Goal: Task Accomplishment & Management: Manage account settings

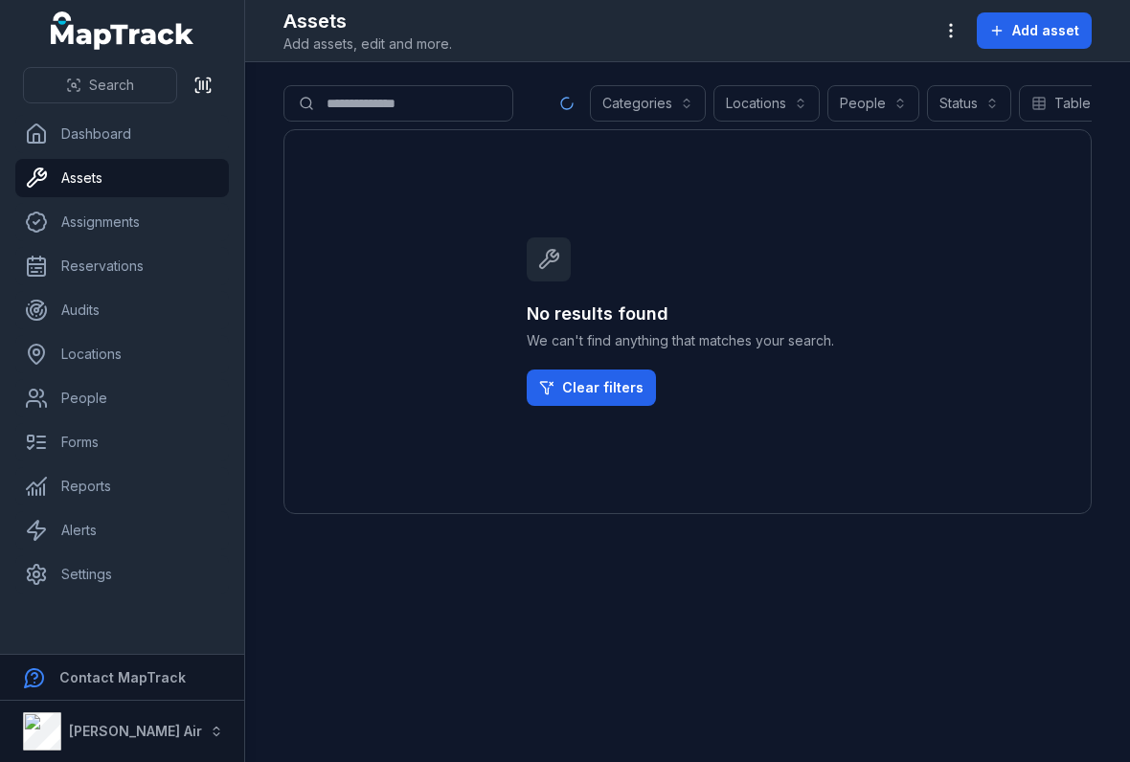
type input "**********"
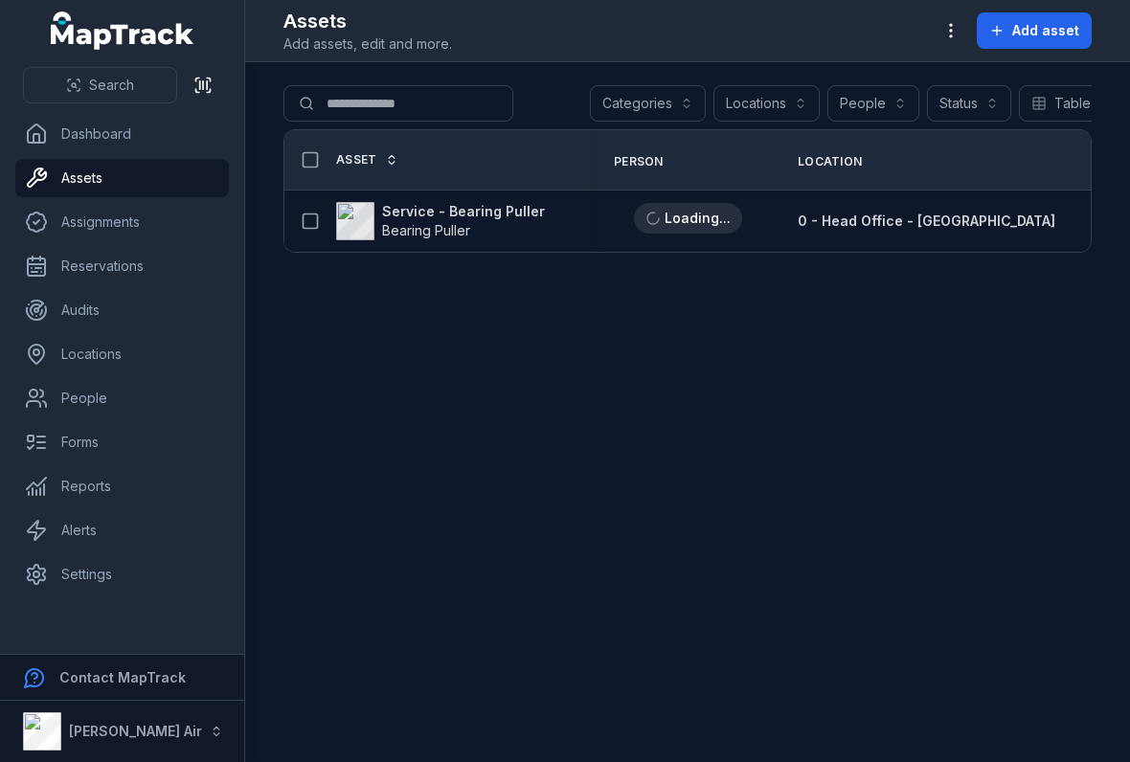
click at [516, 218] on strong "Service - Bearing Puller" at bounding box center [463, 211] width 163 height 19
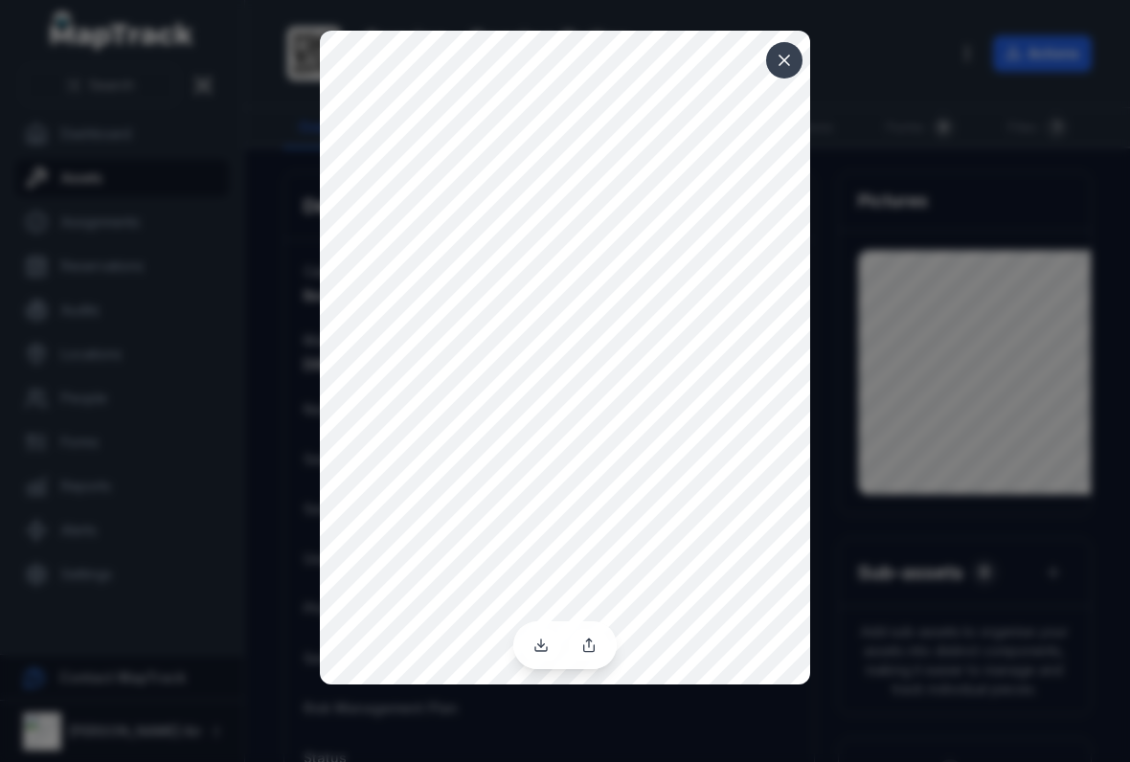
click at [786, 54] on icon at bounding box center [784, 60] width 19 height 19
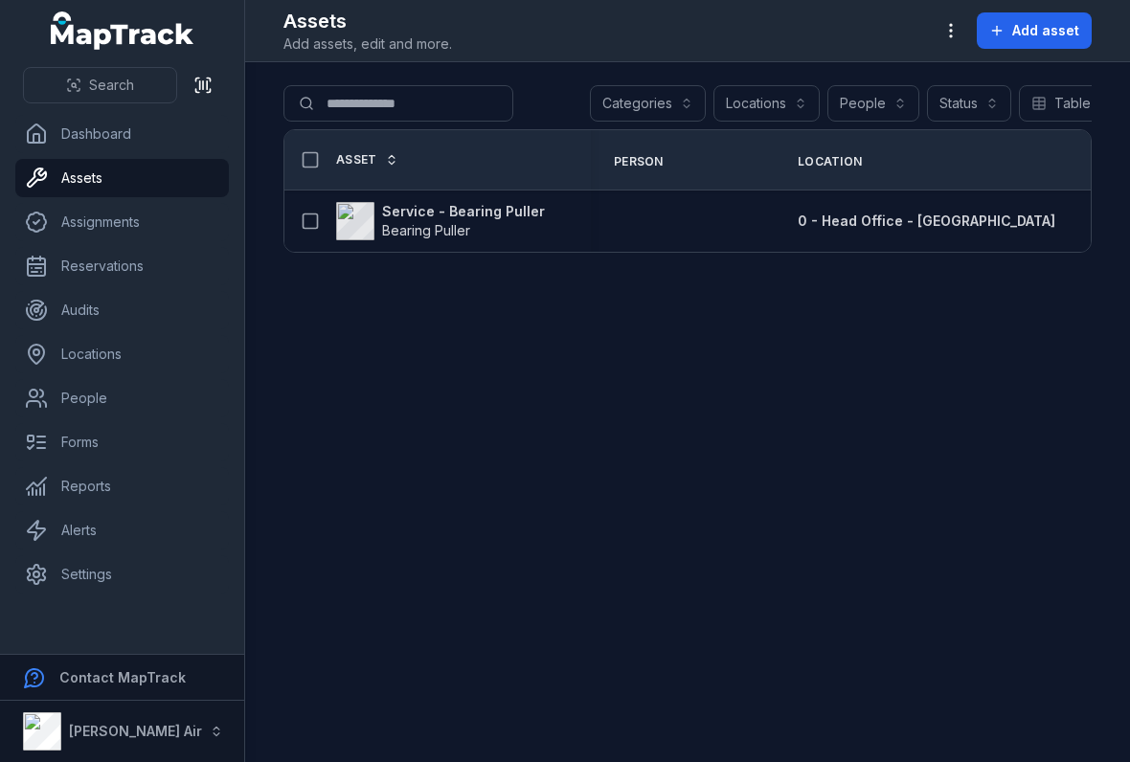
click at [168, 174] on link "Assets" at bounding box center [122, 178] width 214 height 38
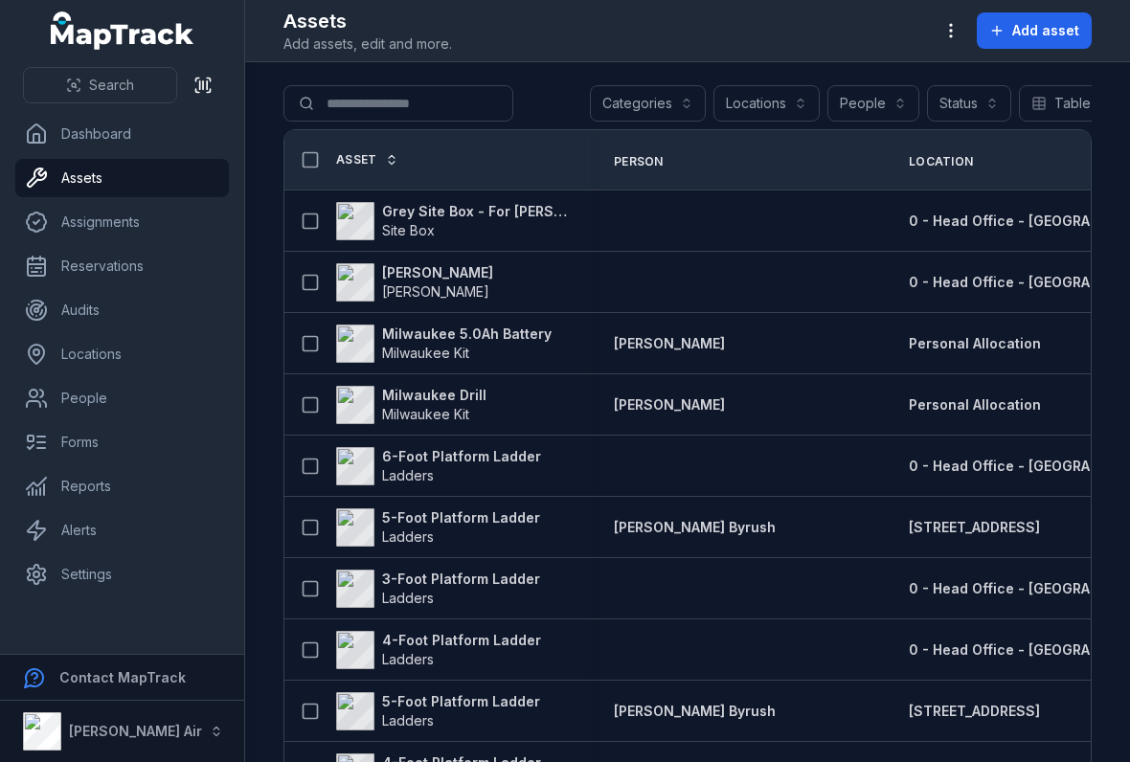
click at [963, 32] on button "button" at bounding box center [951, 30] width 36 height 36
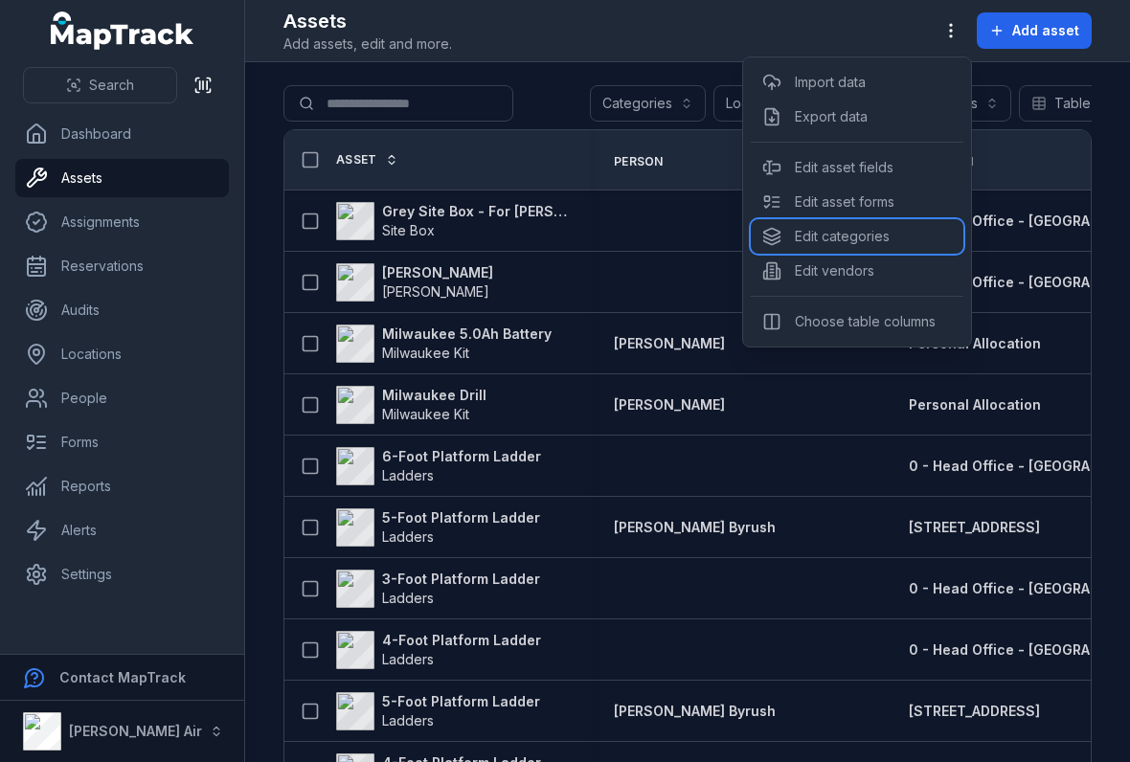
click at [813, 237] on div "Edit categories" at bounding box center [857, 236] width 213 height 34
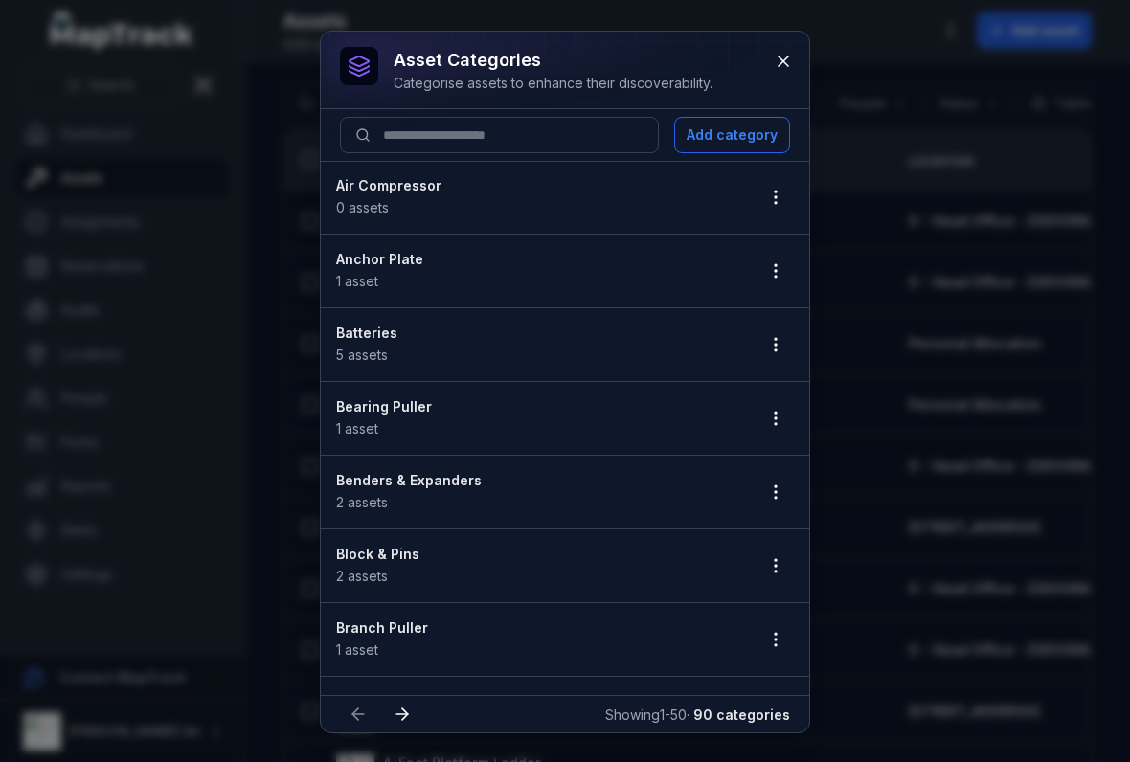
click at [776, 418] on circle "button" at bounding box center [776, 419] width 2 height 2
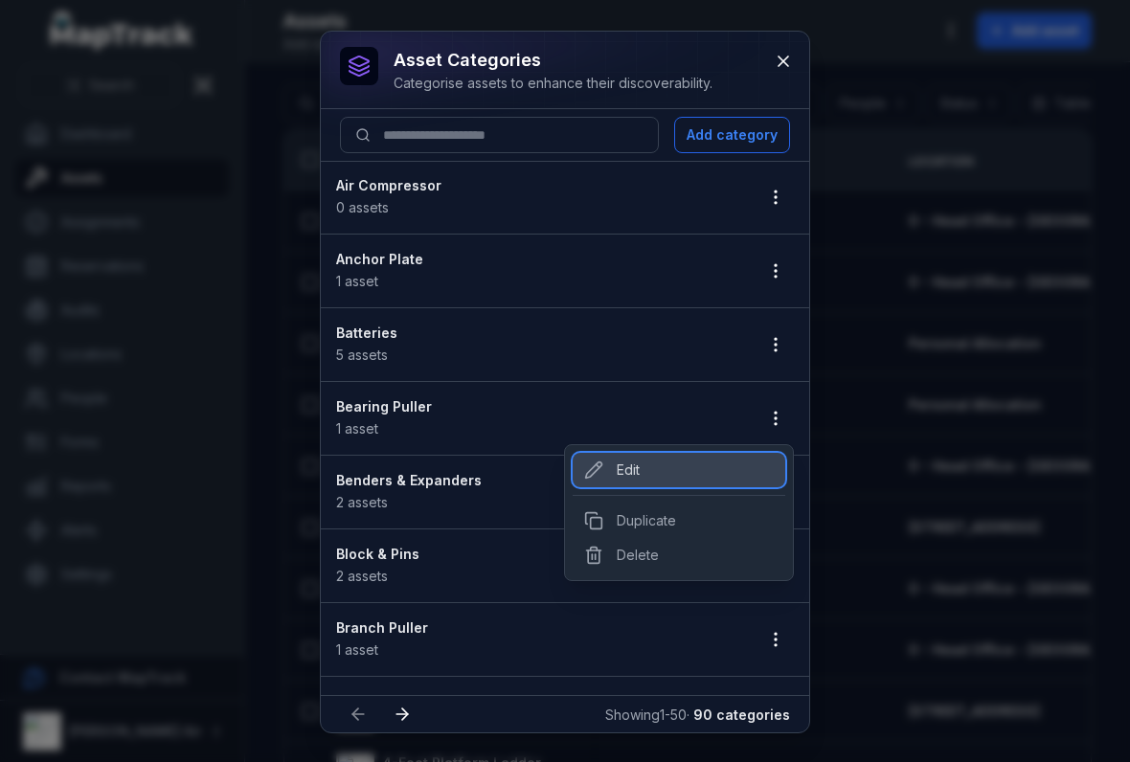
click at [618, 479] on div "Edit" at bounding box center [679, 470] width 213 height 34
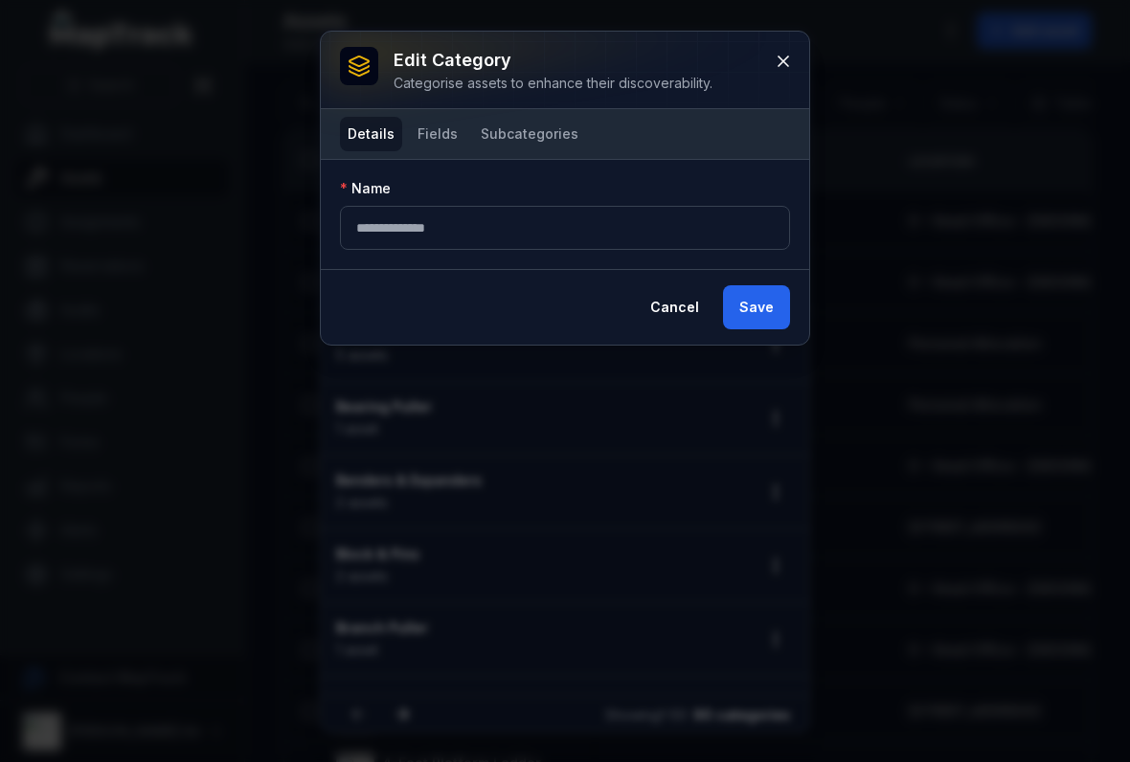
click at [510, 139] on button "Subcategories" at bounding box center [529, 134] width 113 height 34
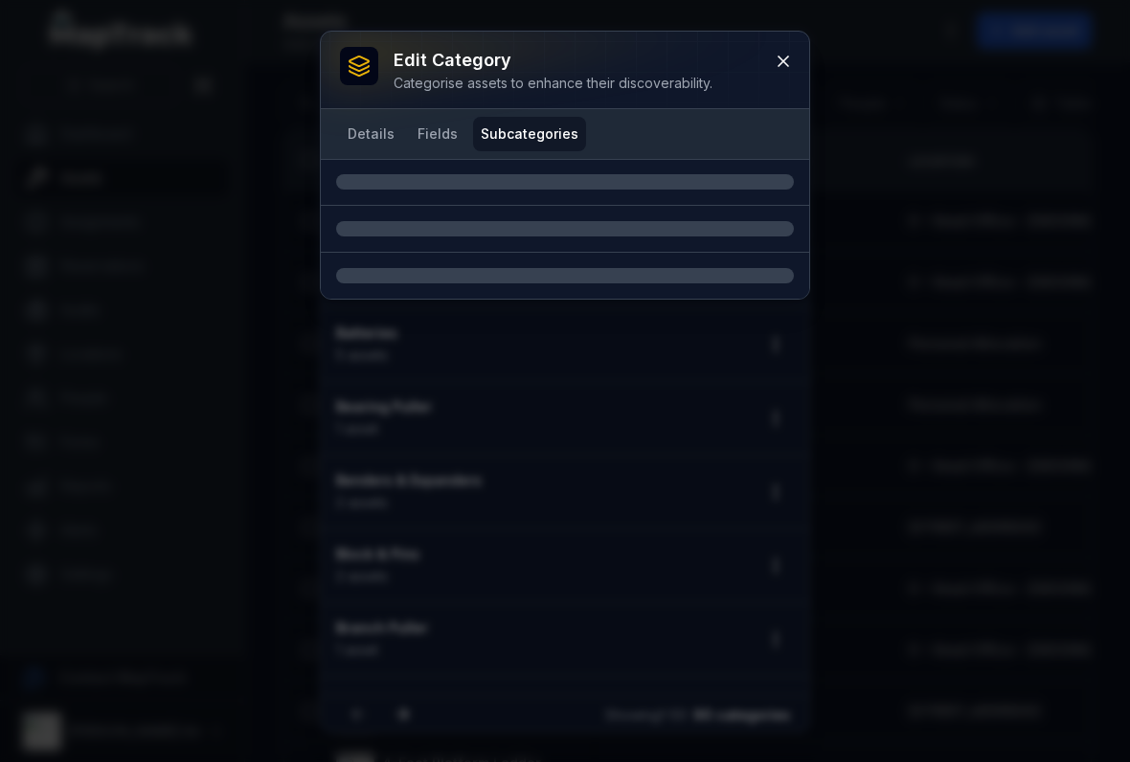
click at [417, 148] on button "Fields" at bounding box center [438, 134] width 56 height 34
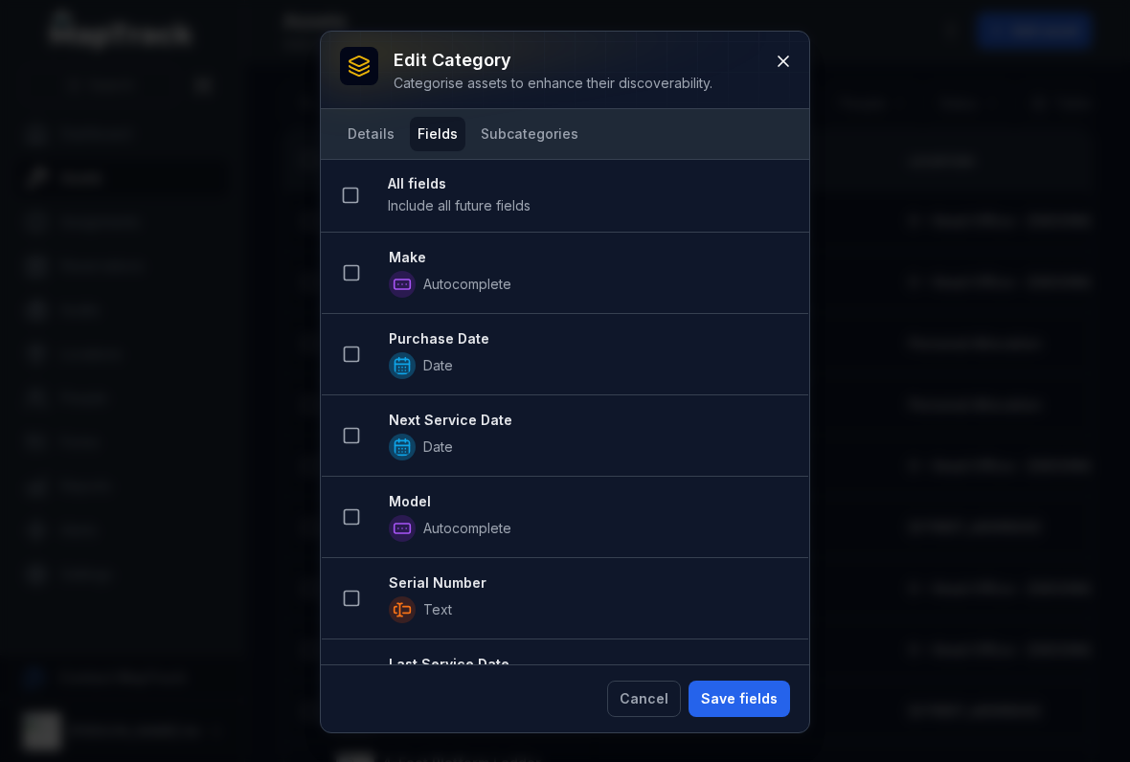
click at [349, 267] on icon at bounding box center [351, 272] width 19 height 19
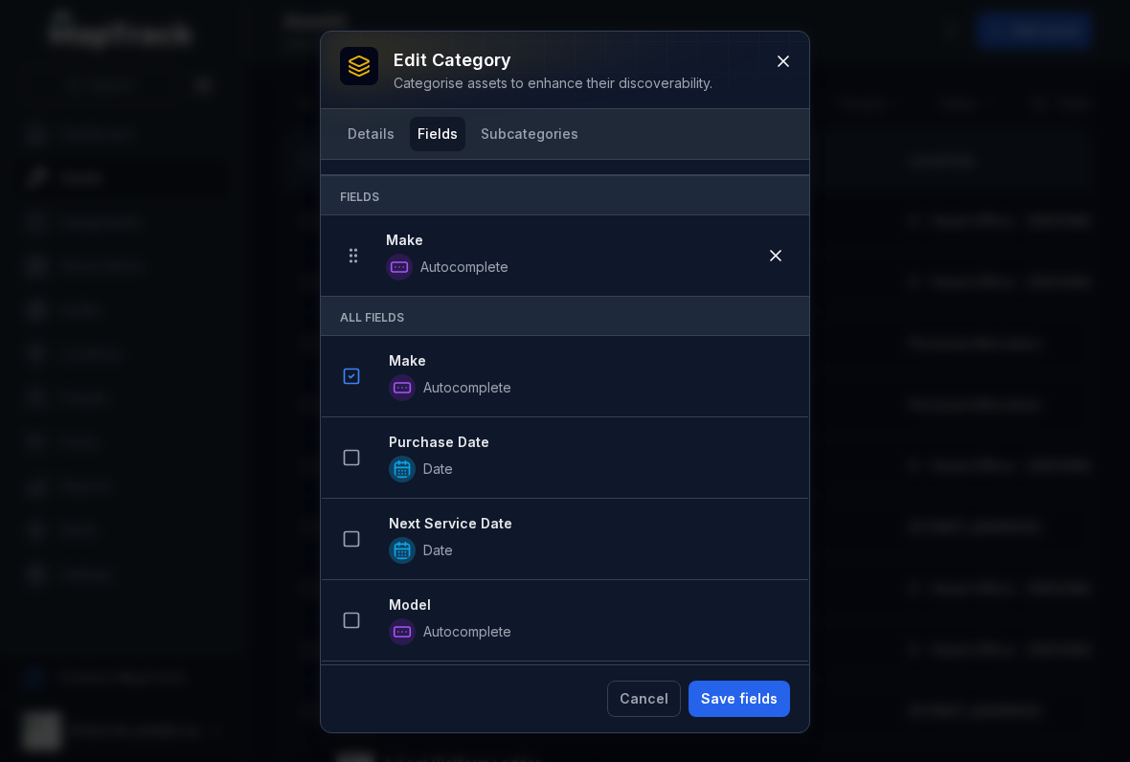
scroll to position [95, 0]
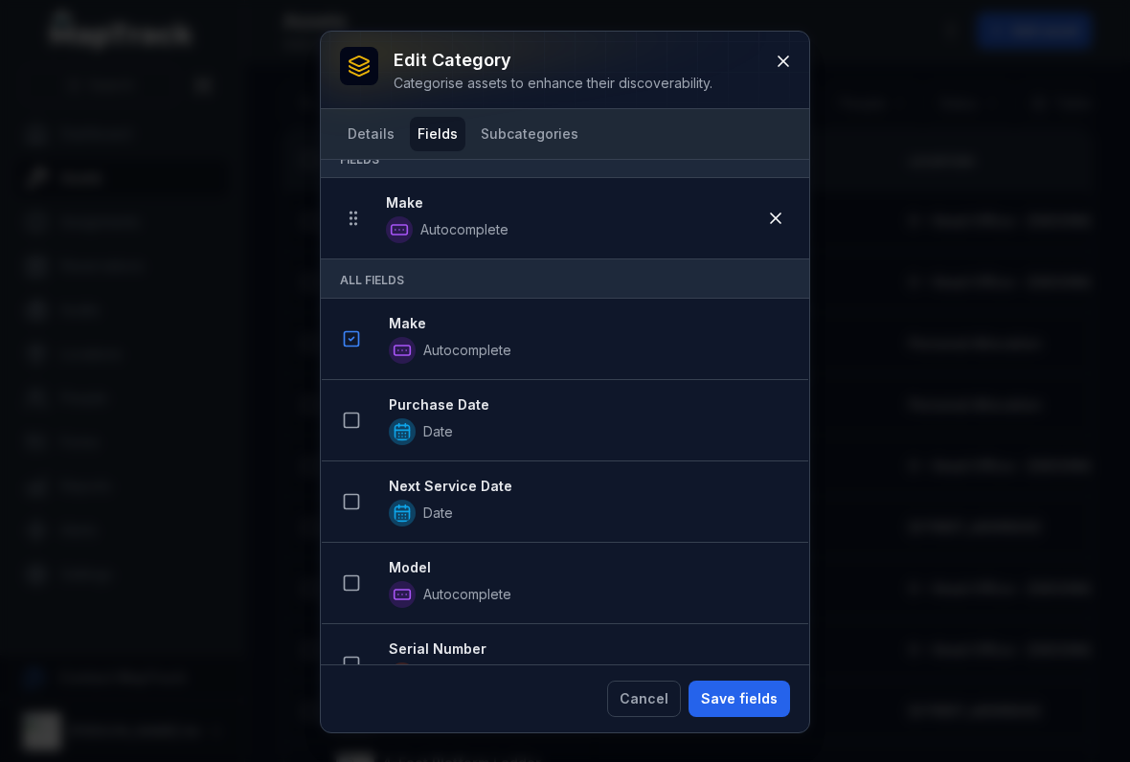
click at [349, 422] on icon at bounding box center [351, 420] width 19 height 19
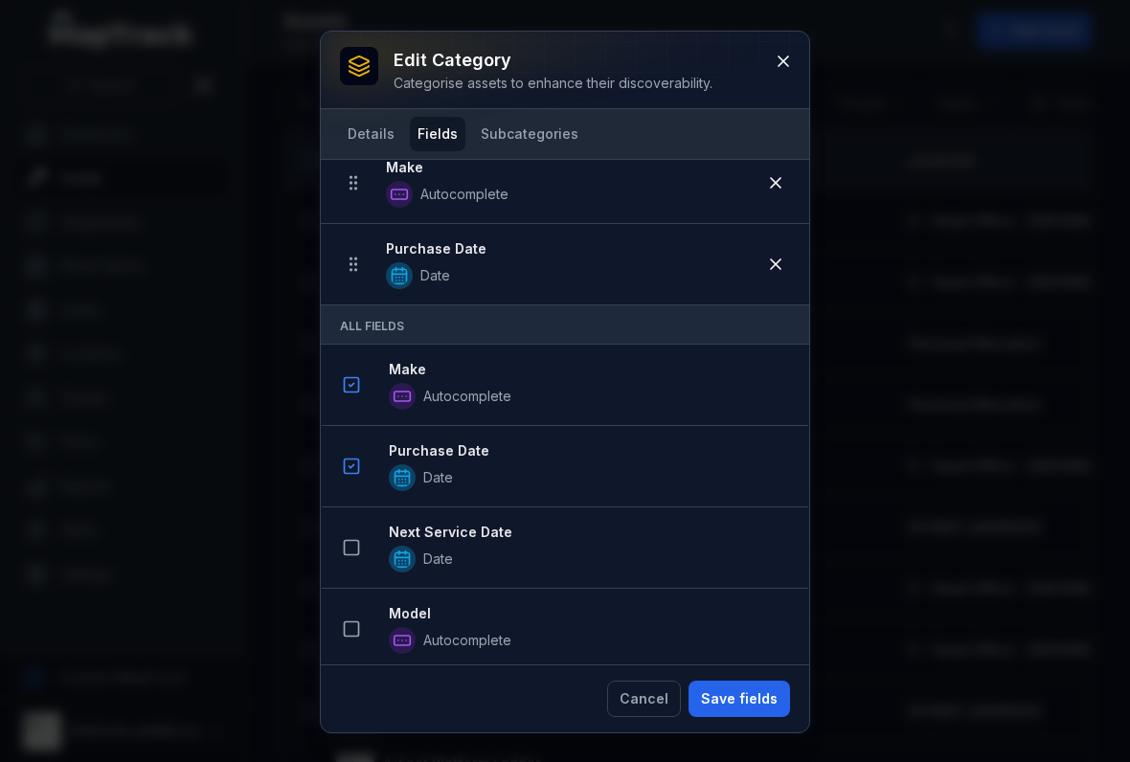
scroll to position [129, 0]
click at [773, 256] on icon at bounding box center [775, 265] width 19 height 19
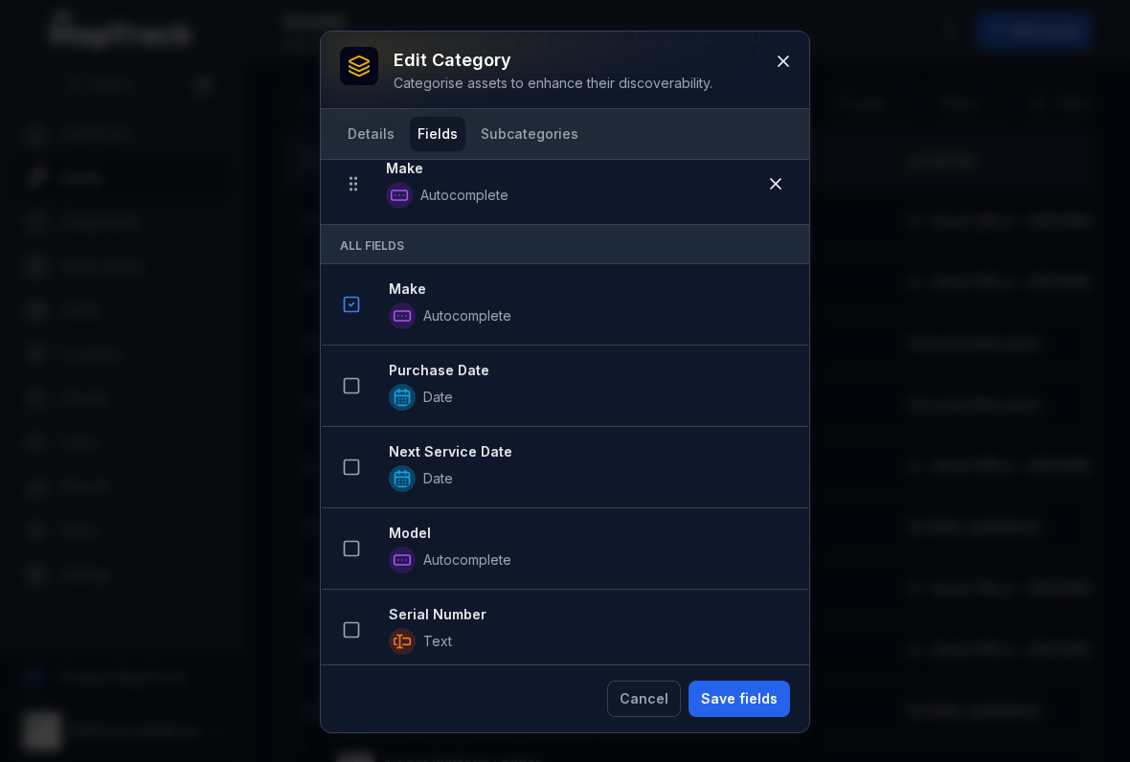
click at [365, 397] on button at bounding box center [351, 386] width 36 height 36
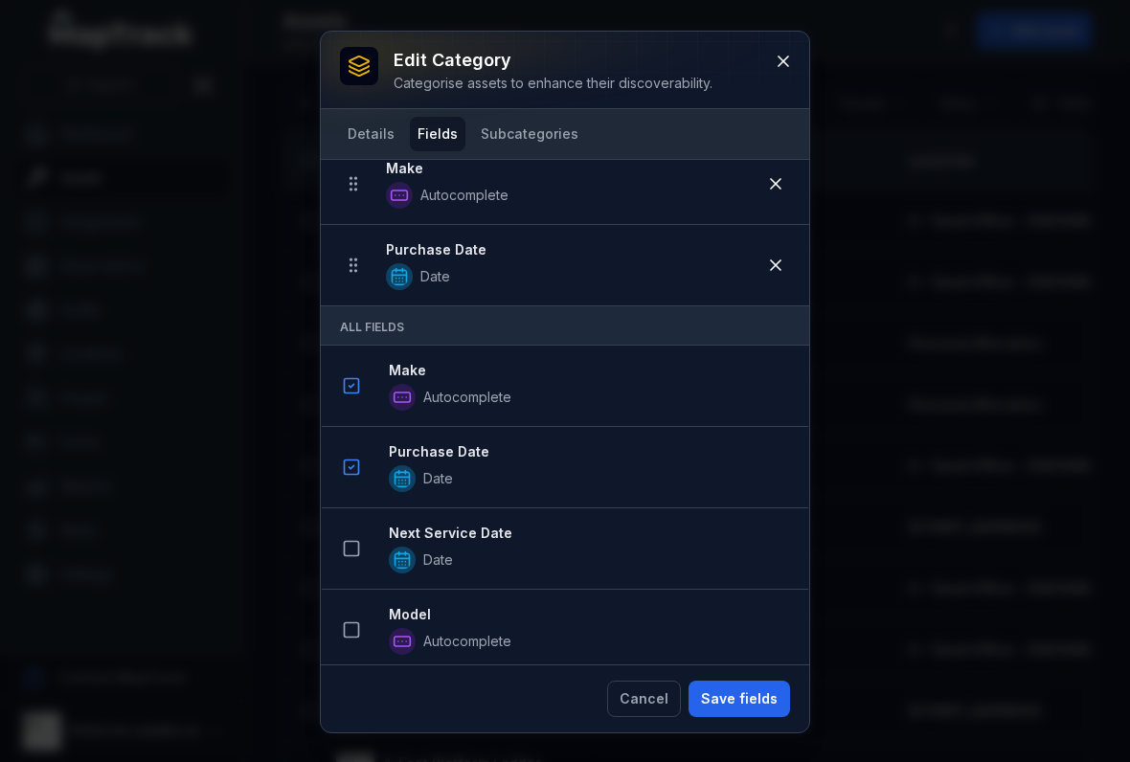
click at [369, 544] on button at bounding box center [351, 549] width 36 height 36
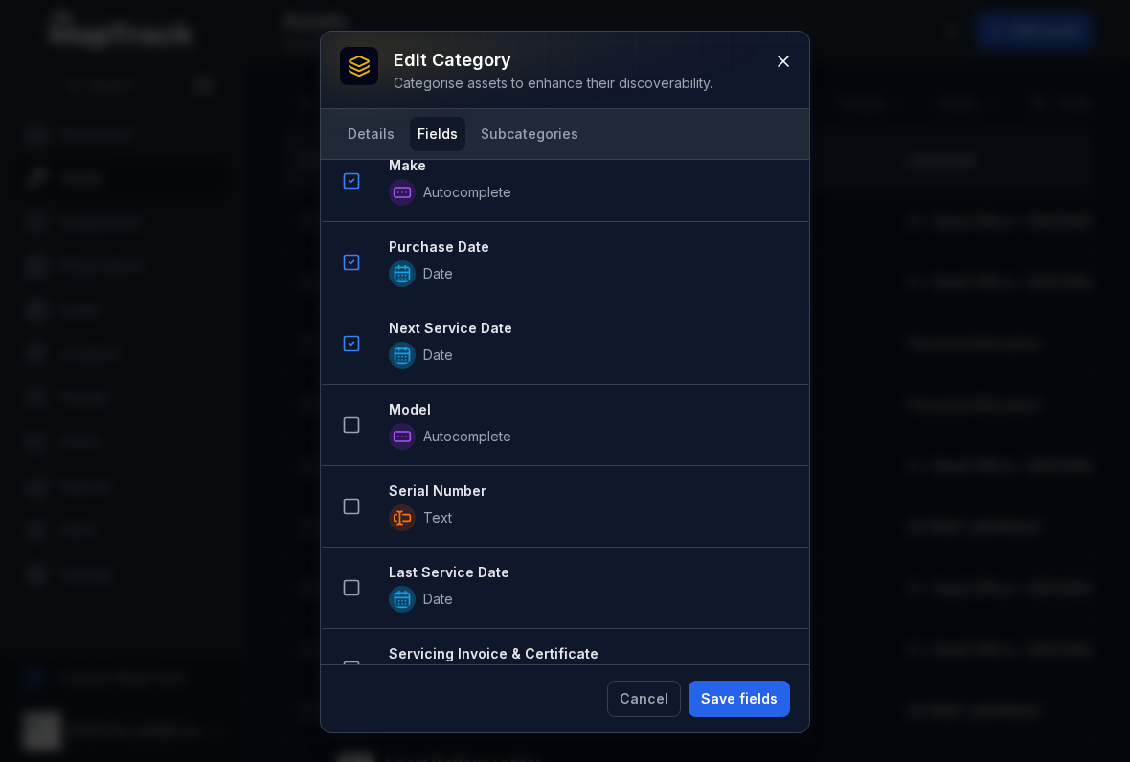
click at [356, 421] on icon at bounding box center [351, 425] width 19 height 19
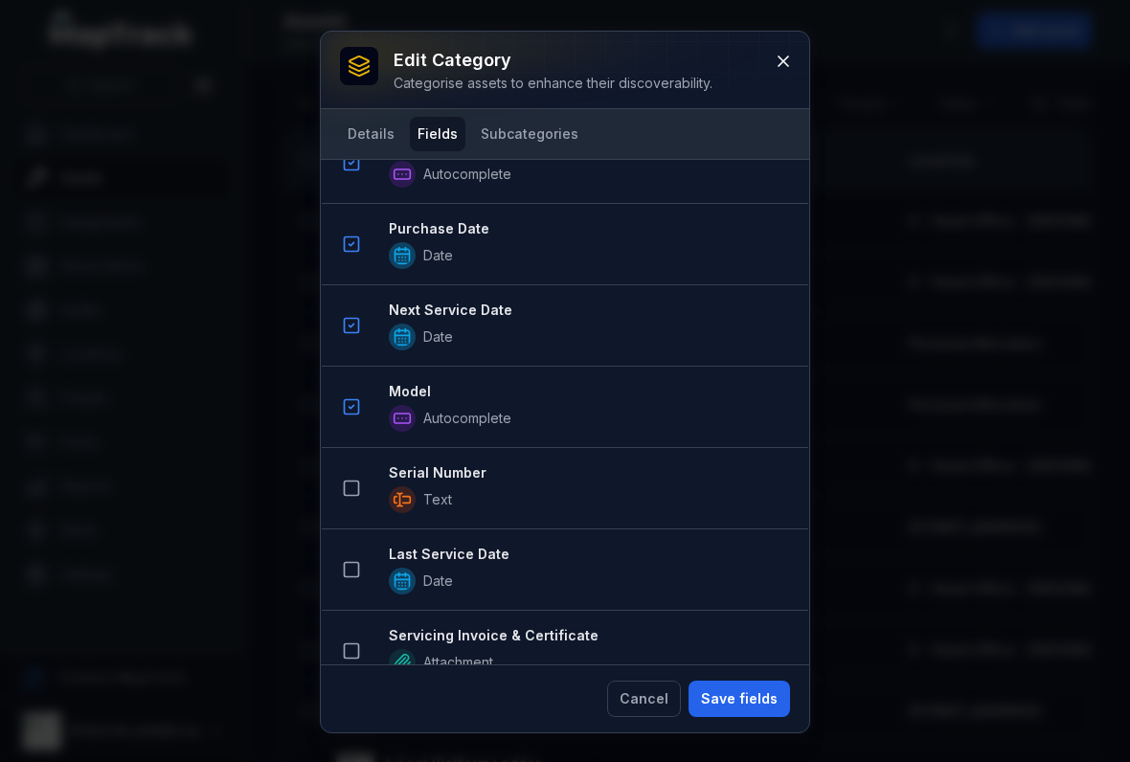
scroll to position [565, 0]
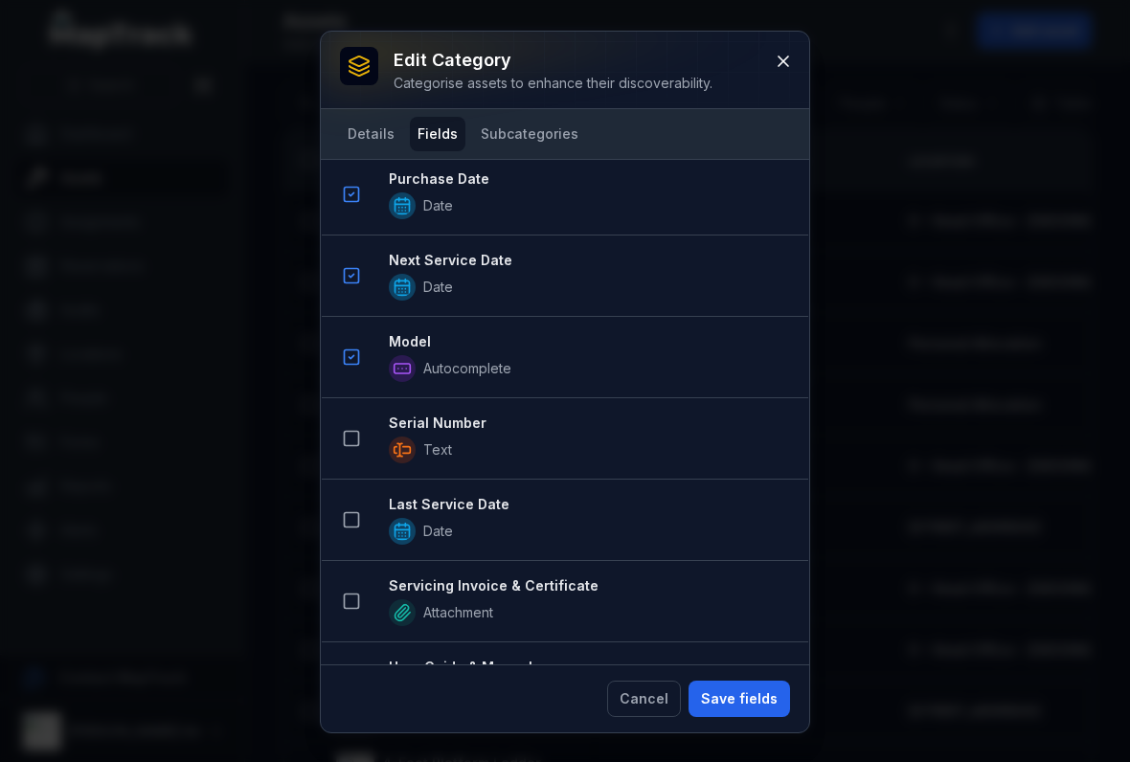
click at [369, 442] on button at bounding box center [351, 438] width 36 height 36
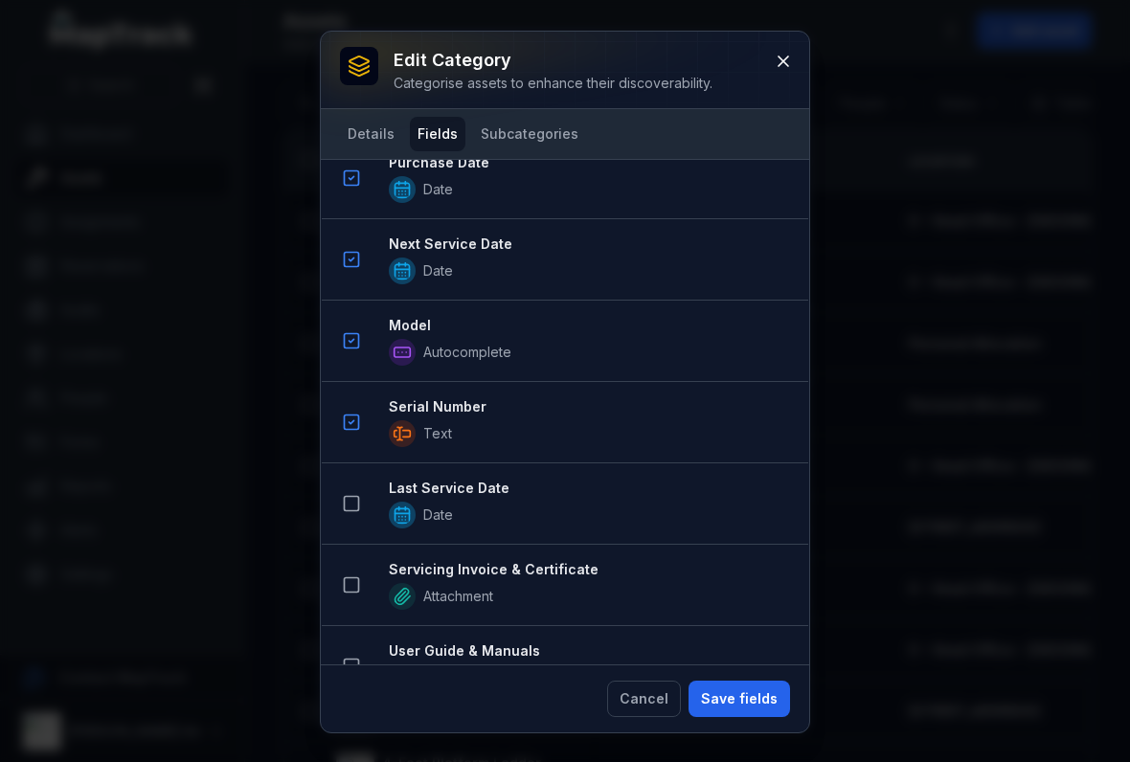
click at [364, 501] on button at bounding box center [351, 504] width 36 height 36
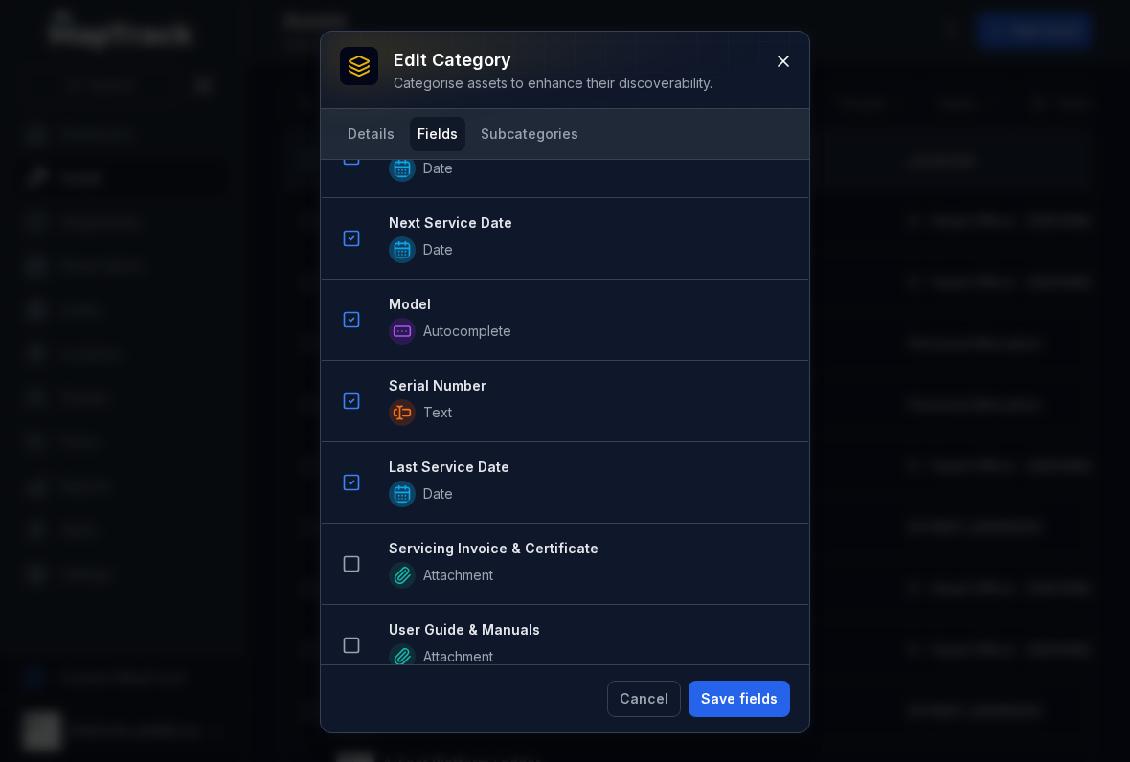
click at [349, 557] on rect at bounding box center [352, 564] width 14 height 14
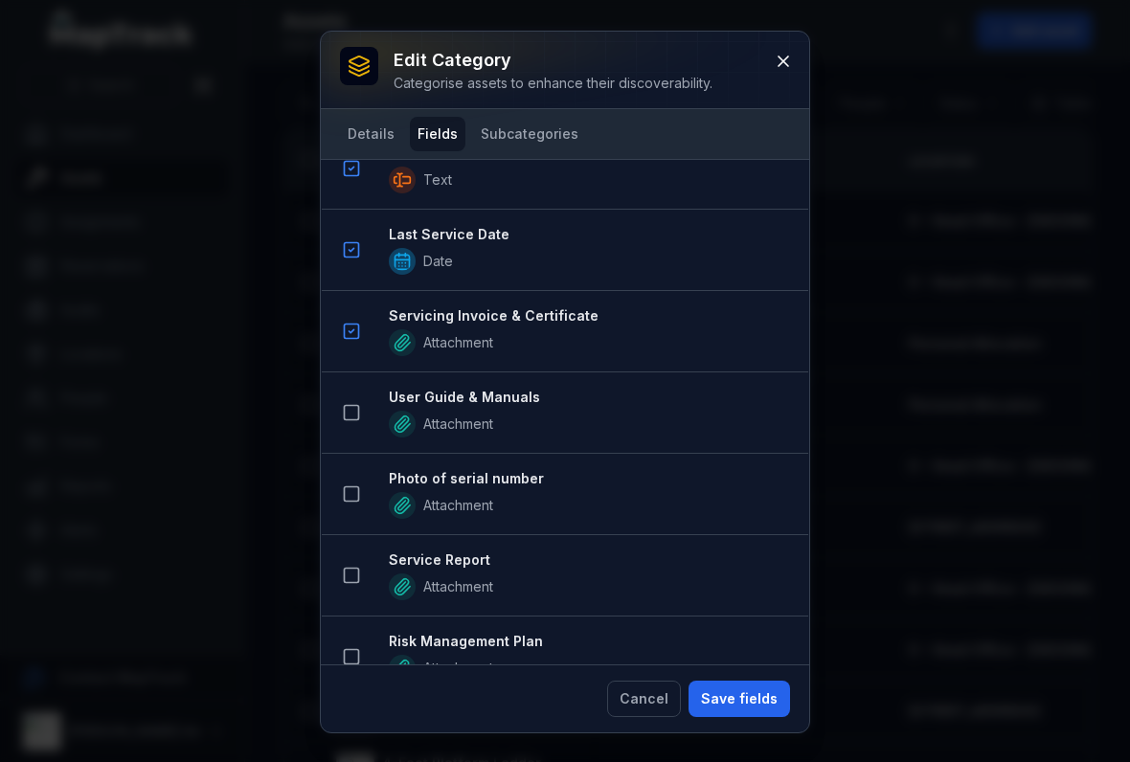
click at [350, 424] on button at bounding box center [351, 413] width 36 height 36
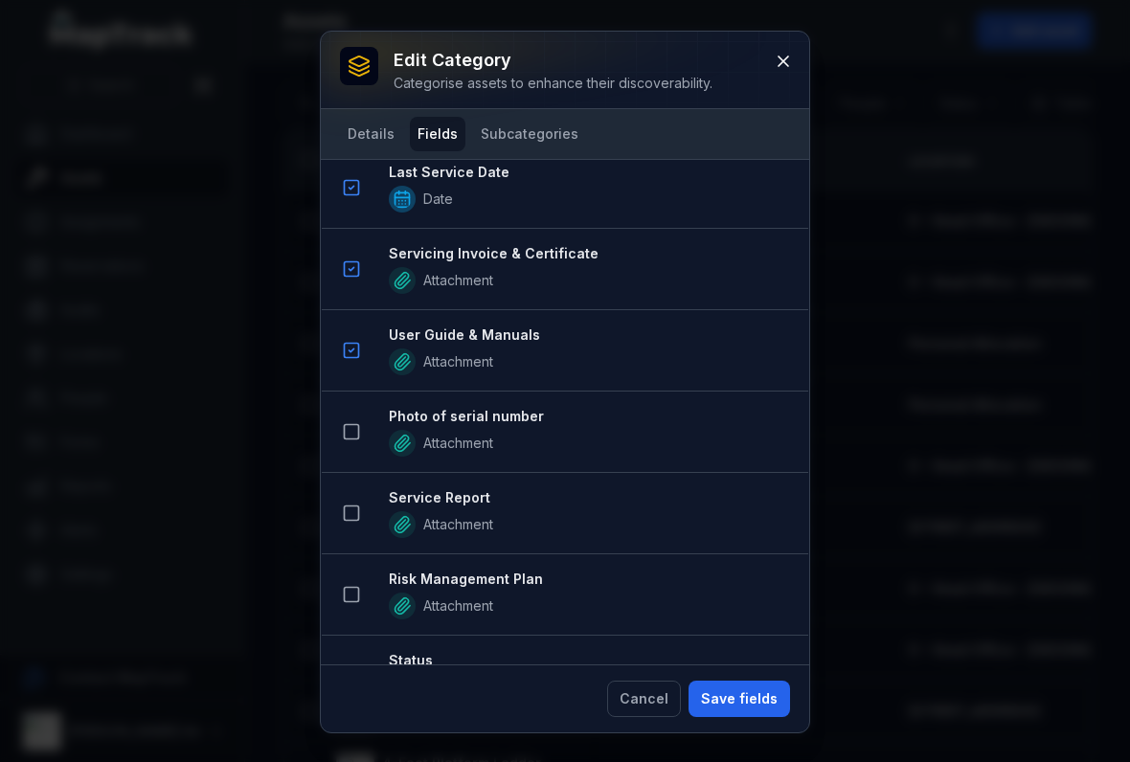
scroll to position [1224, 0]
click at [360, 440] on icon at bounding box center [351, 430] width 19 height 19
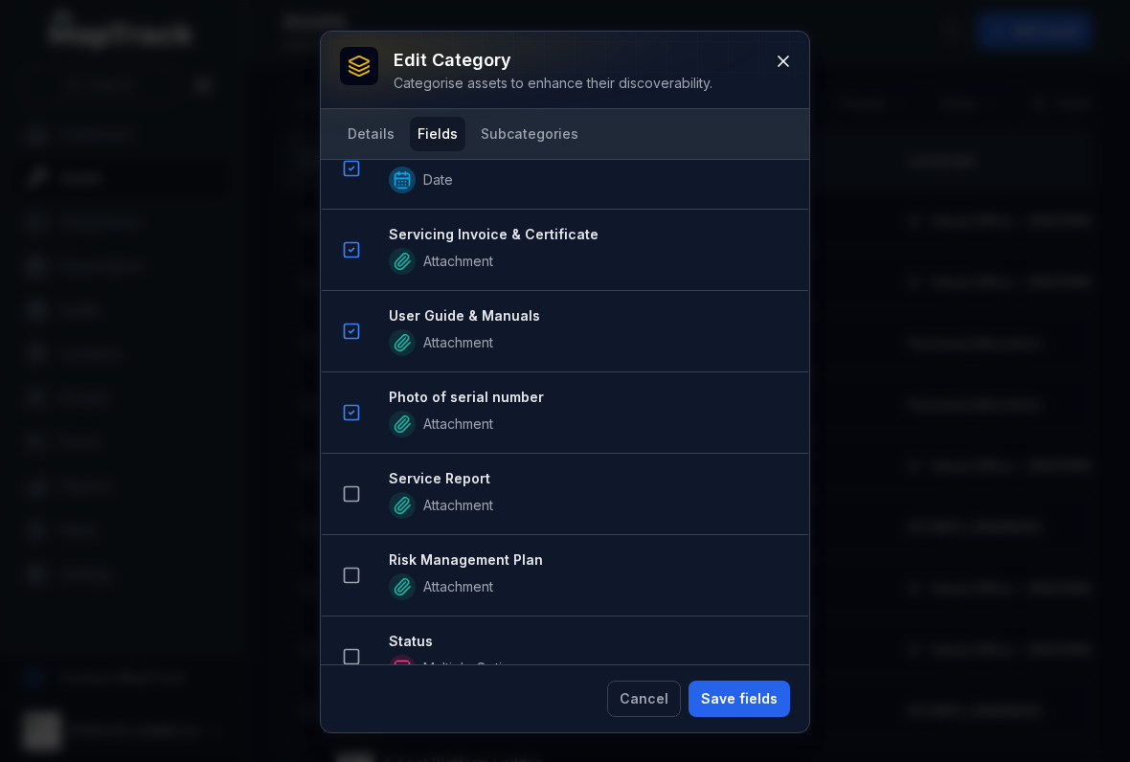
scroll to position [1333, 0]
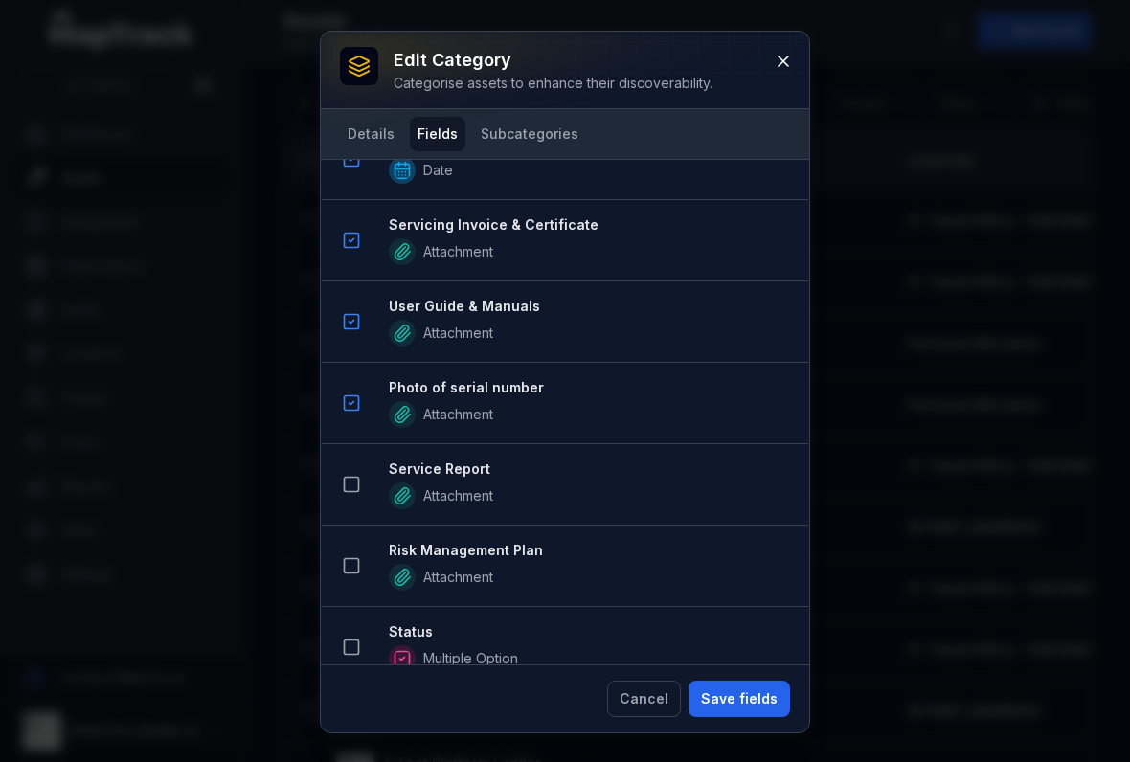
click at [359, 482] on rect at bounding box center [352, 485] width 14 height 14
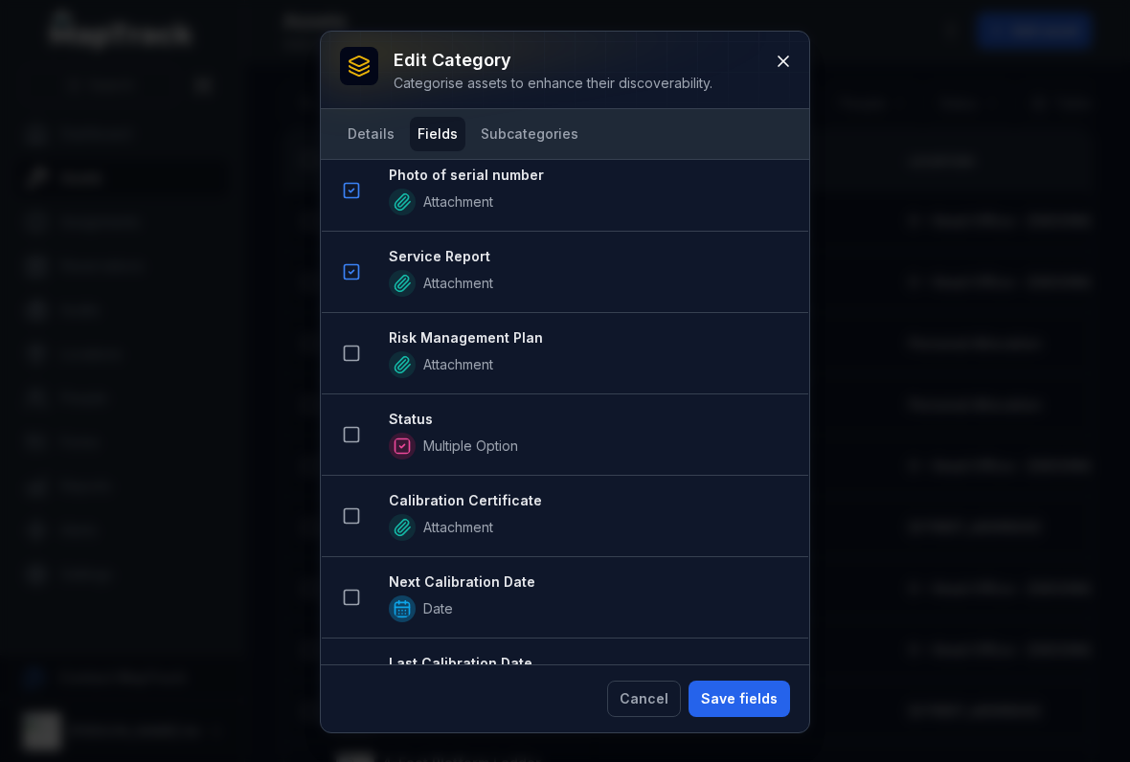
scroll to position [1626, 0]
click at [360, 450] on button at bounding box center [351, 436] width 36 height 36
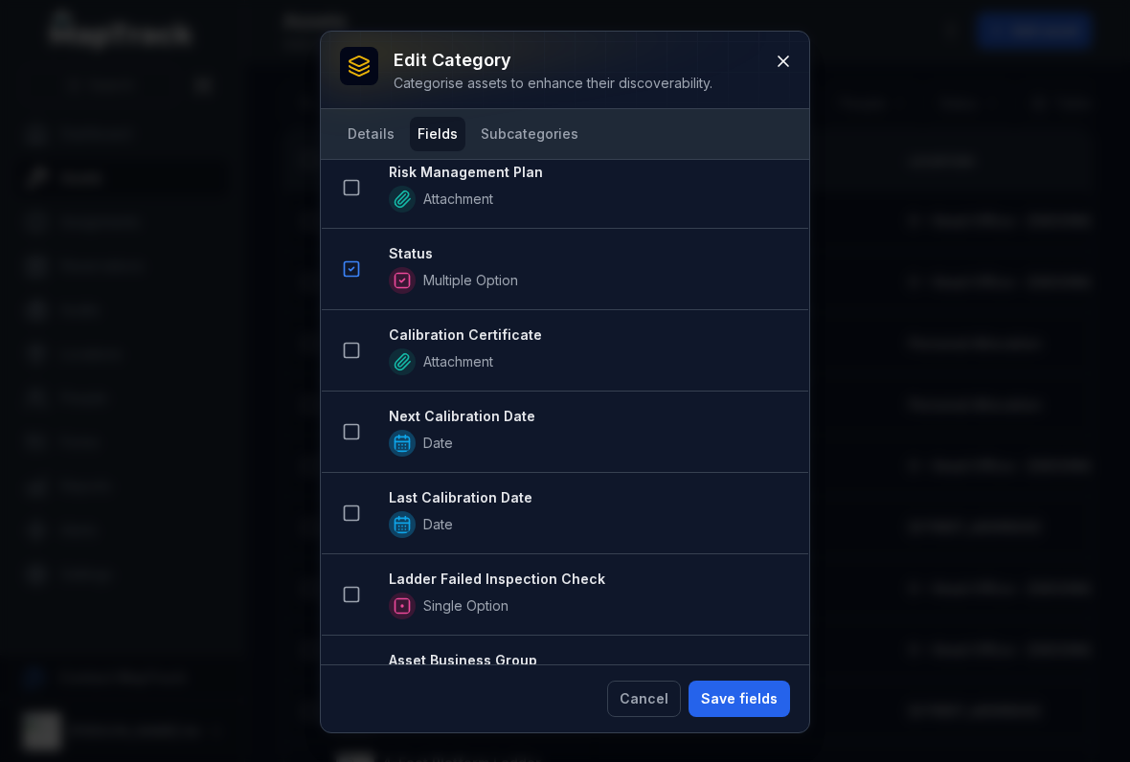
scroll to position [1880, 0]
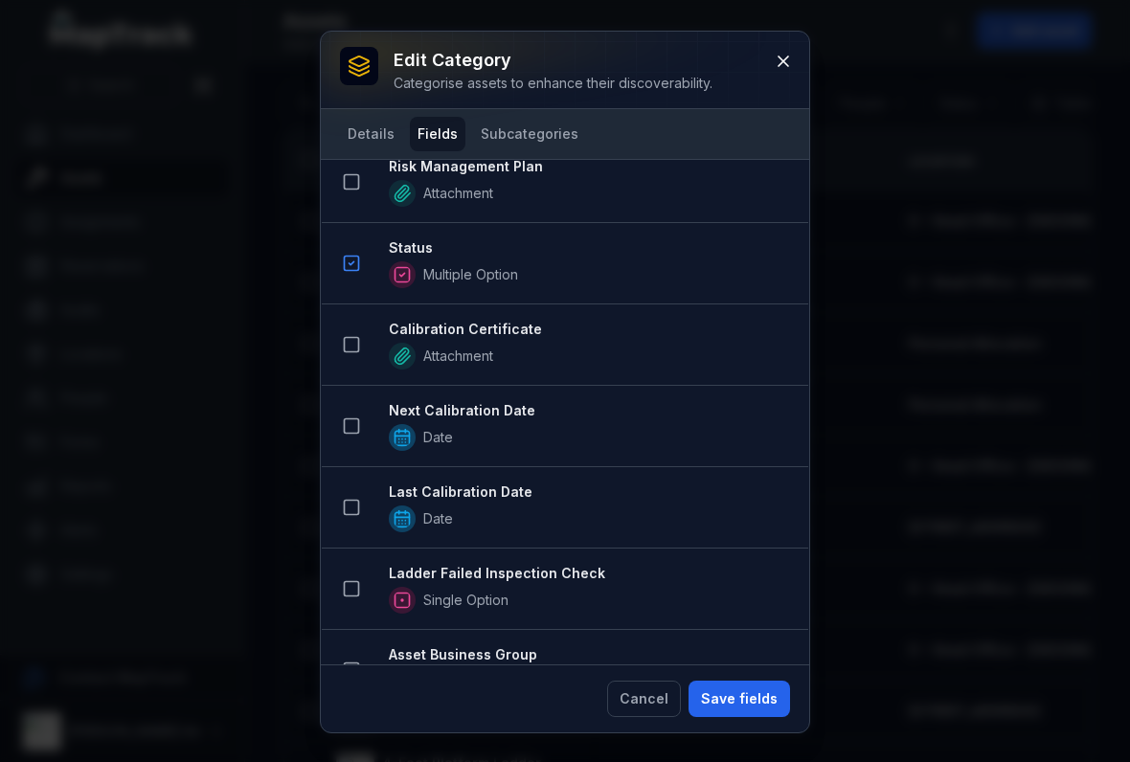
click at [356, 339] on icon at bounding box center [351, 344] width 19 height 19
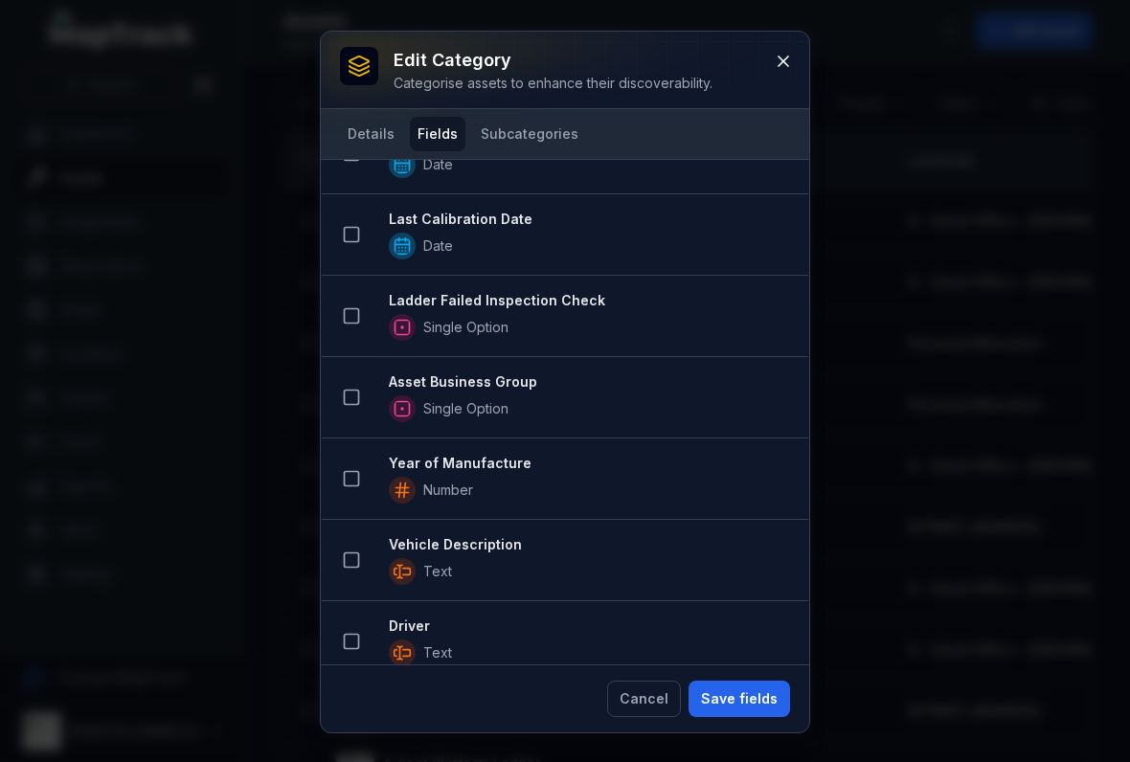
click at [351, 394] on icon at bounding box center [351, 397] width 19 height 19
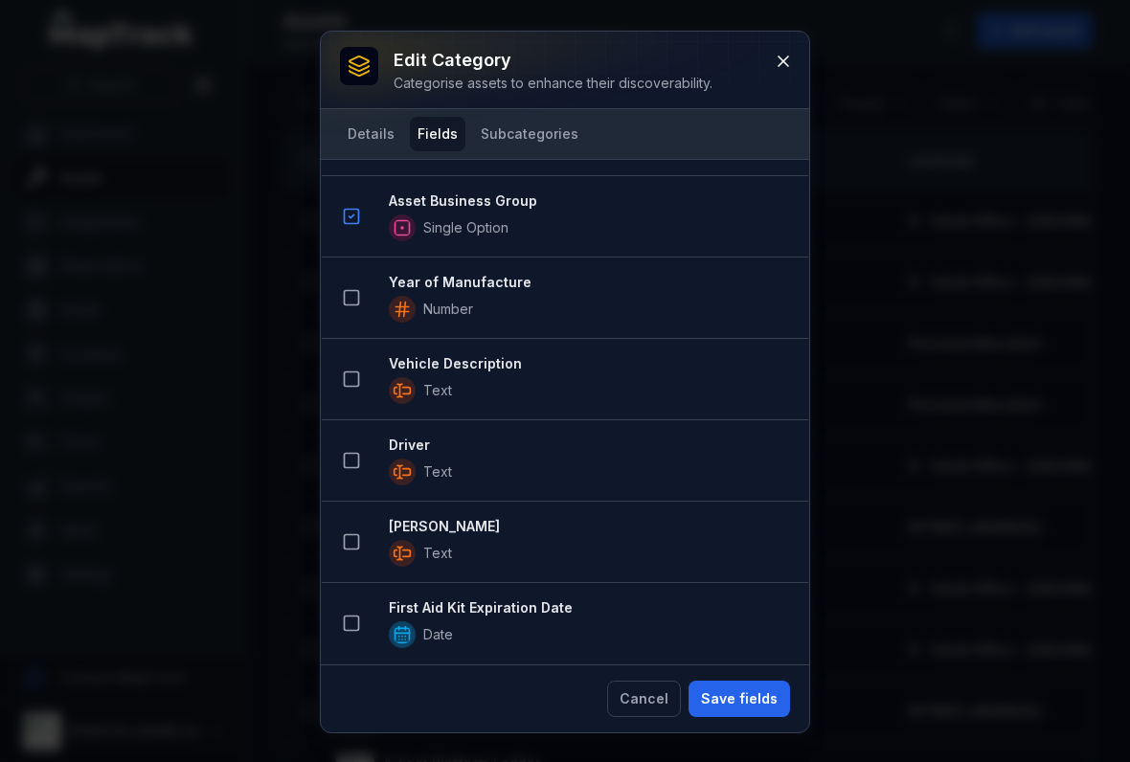
scroll to position [2499, 0]
click at [744, 689] on button "Save fields" at bounding box center [740, 699] width 102 height 36
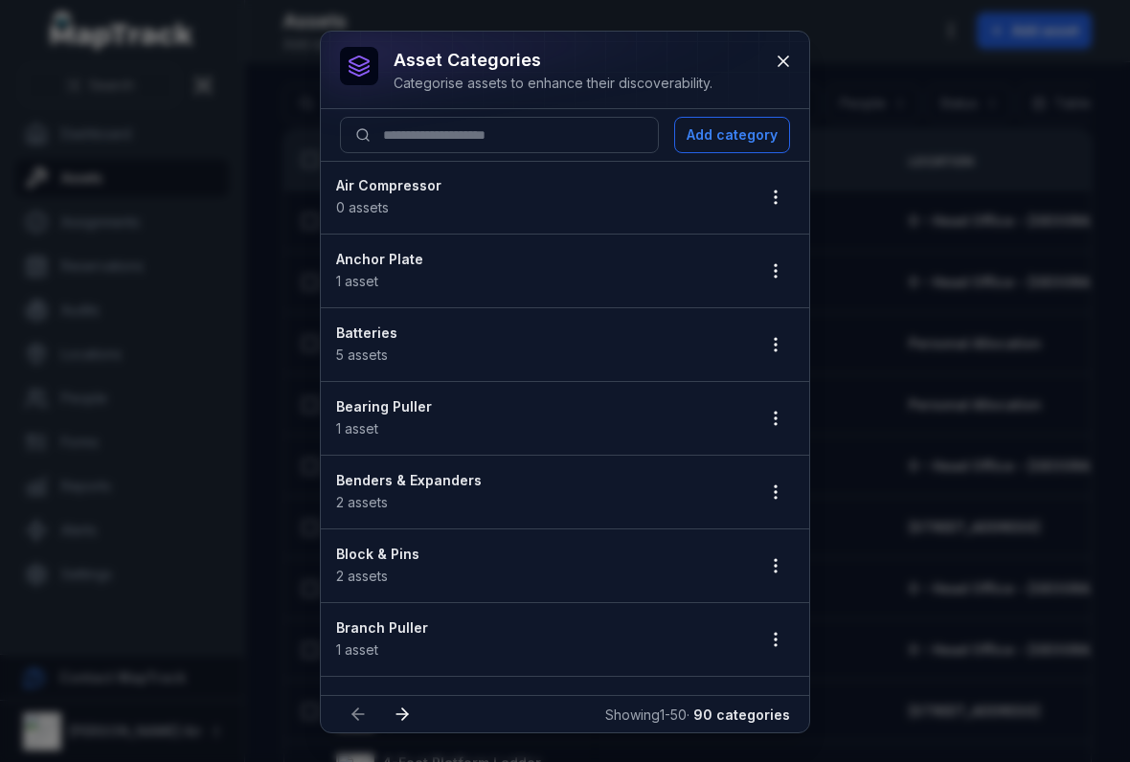
click at [786, 73] on button at bounding box center [783, 61] width 36 height 36
